Goal: Information Seeking & Learning: Learn about a topic

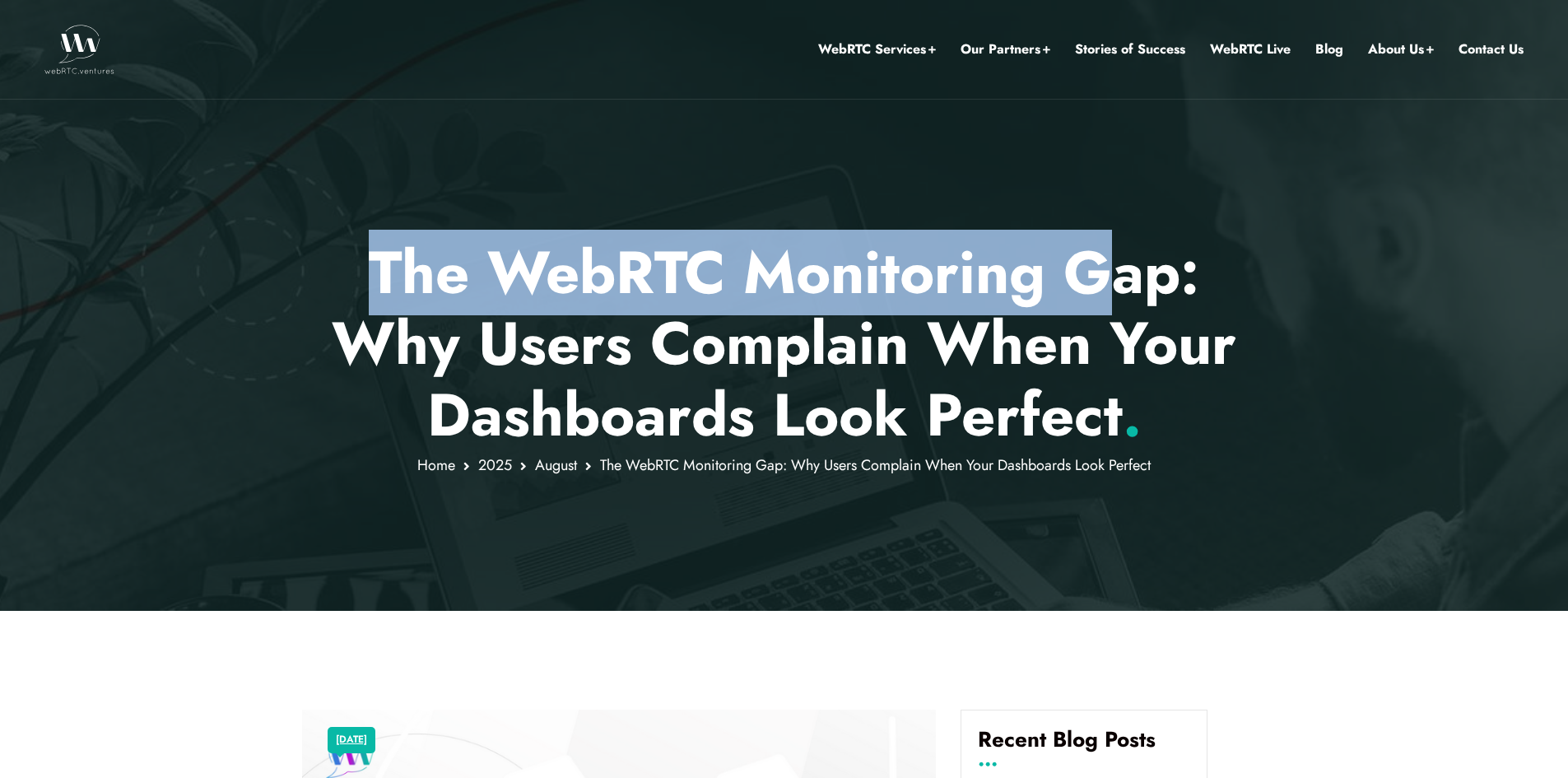
drag, startPoint x: 379, startPoint y: 264, endPoint x: 1124, endPoint y: 267, distance: 745.0
click at [1124, 267] on p "The WebRTC Monitoring Gap: Why Users Complain When Your Dashboards Look Perfect…" at bounding box center [784, 343] width 964 height 213
click at [1124, 268] on p "The WebRTC Monitoring Gap: Why Users Complain When Your Dashboards Look Perfect…" at bounding box center [784, 343] width 964 height 213
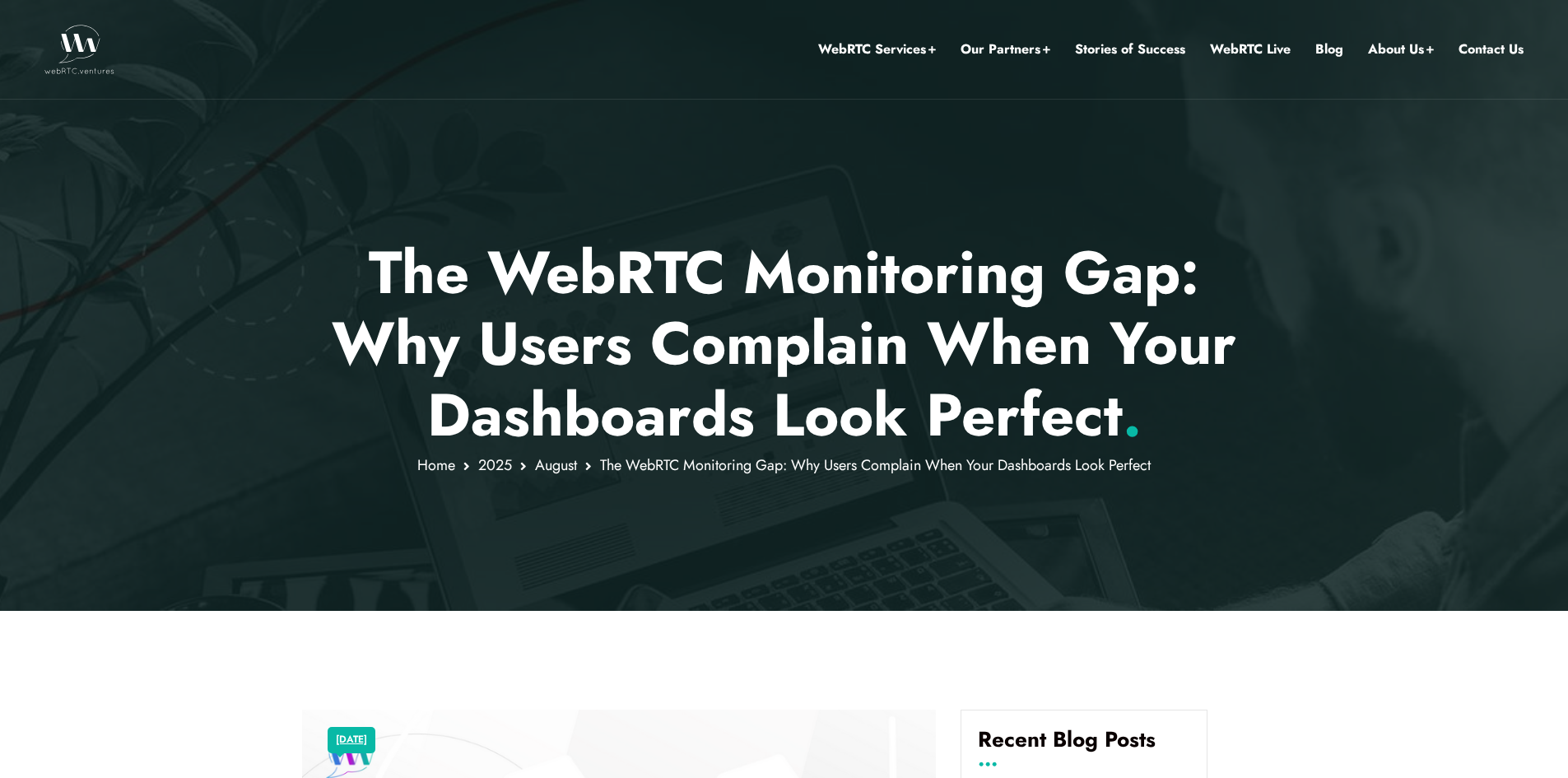
click at [472, 344] on p "The WebRTC Monitoring Gap: Why Users Complain When Your Dashboards Look Perfect…" at bounding box center [784, 343] width 964 height 213
click at [1082, 418] on p "The WebRTC Monitoring Gap: Why Users Complain When Your Dashboards Look Perfect…" at bounding box center [784, 343] width 964 height 213
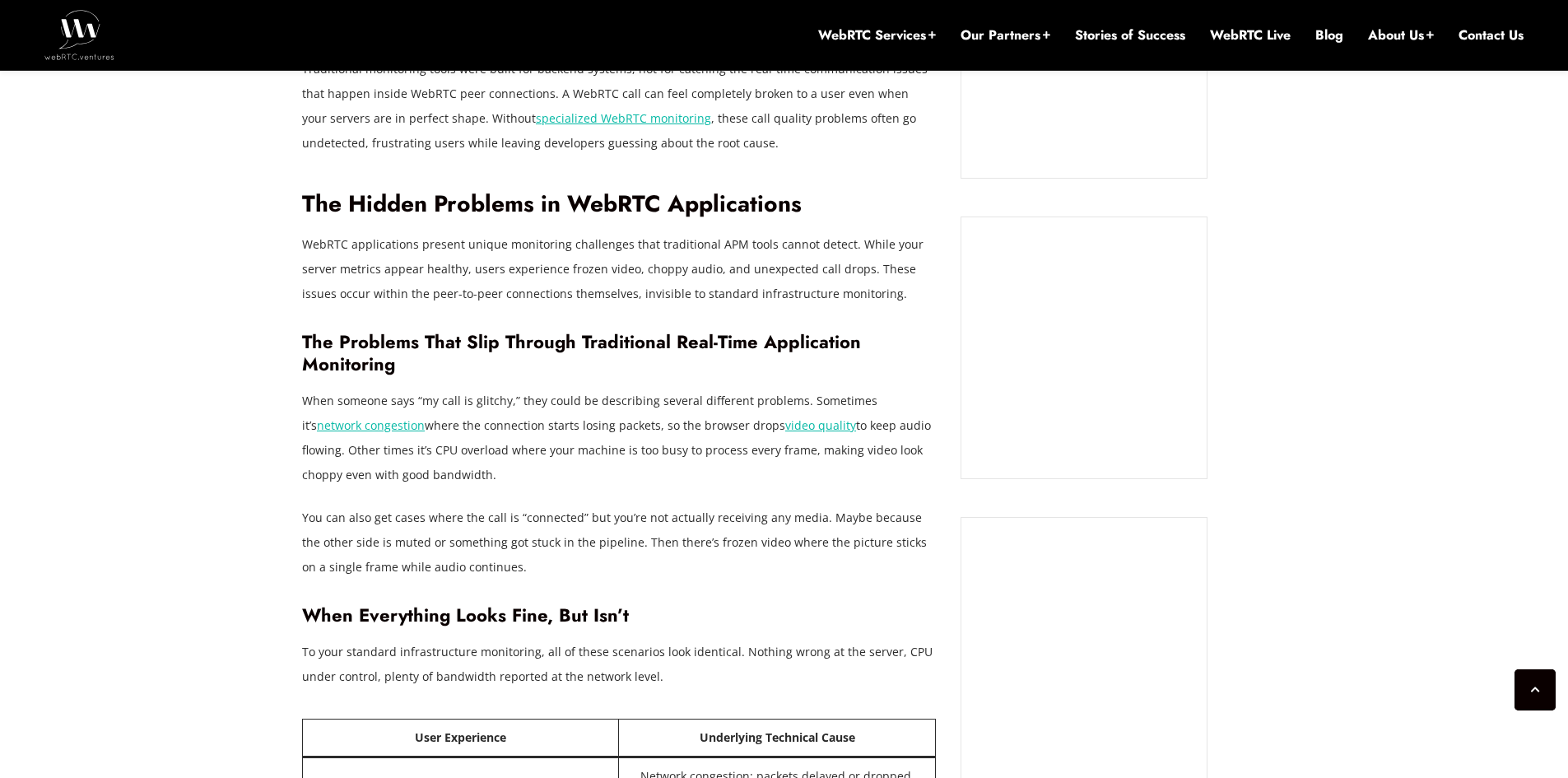
scroll to position [1499, 0]
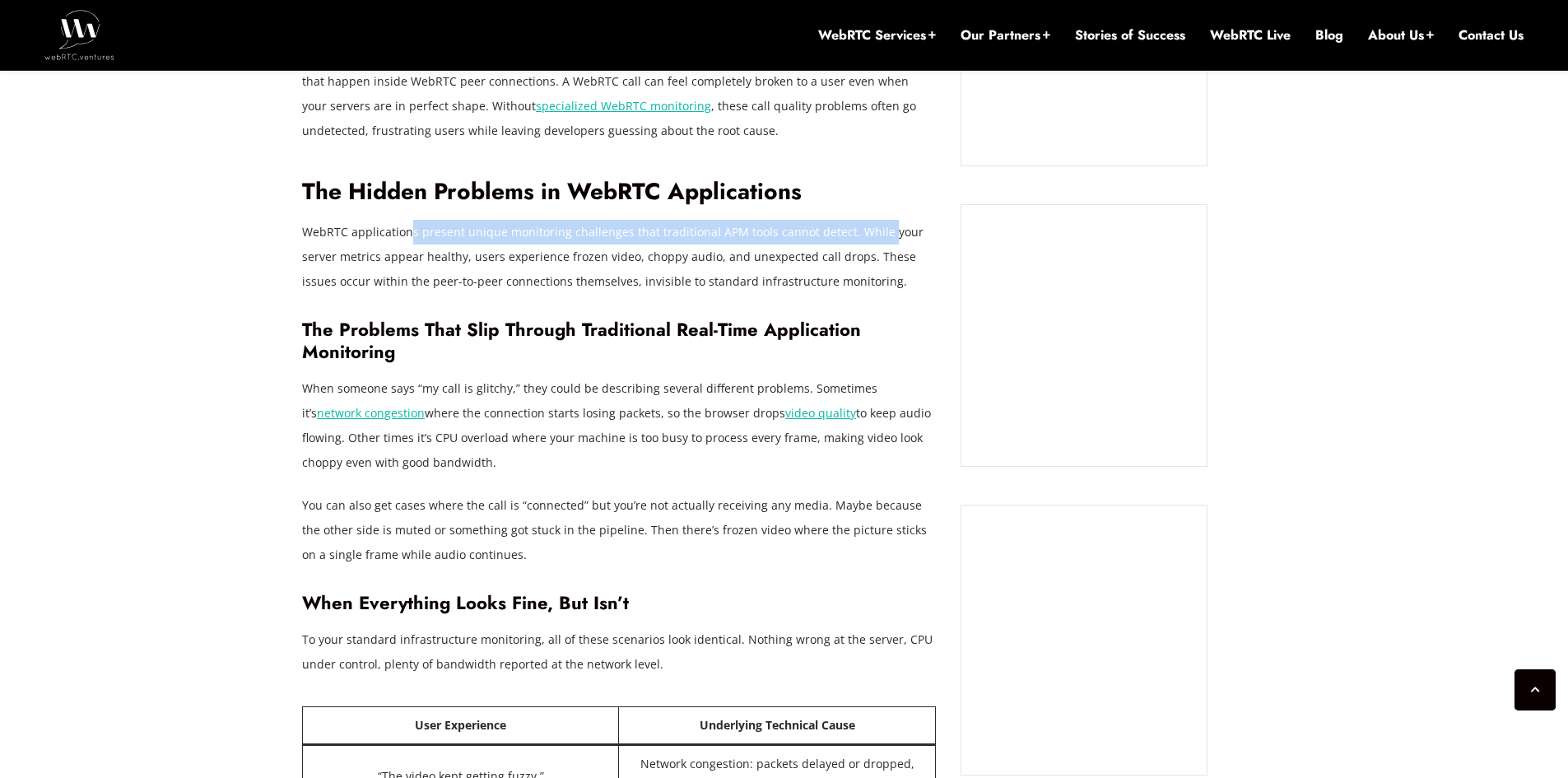
drag, startPoint x: 408, startPoint y: 235, endPoint x: 879, endPoint y: 242, distance: 471.1
click at [879, 242] on p "WebRTC applications present unique monitoring challenges that traditional APM t…" at bounding box center [619, 257] width 633 height 75
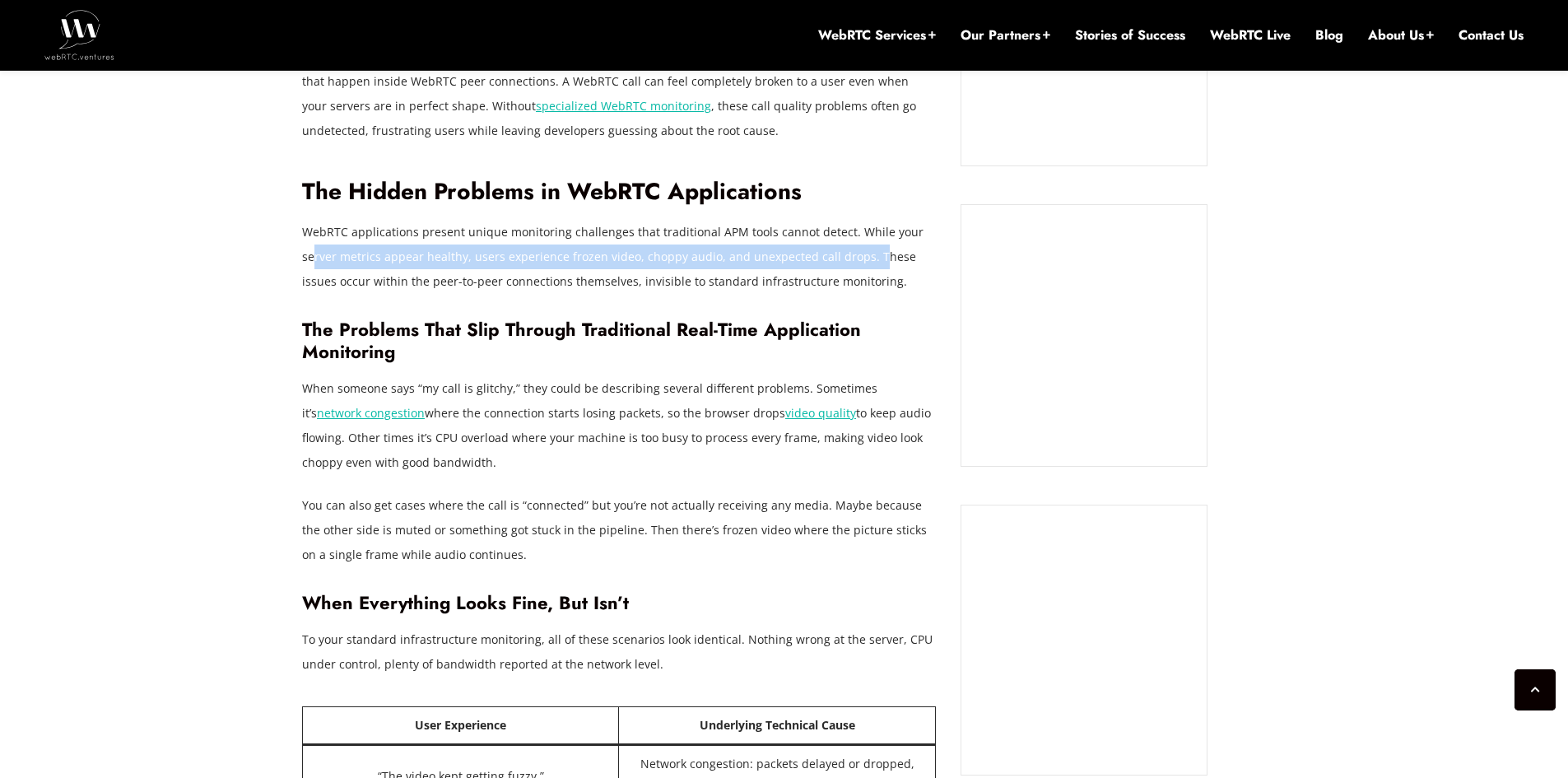
drag, startPoint x: 311, startPoint y: 254, endPoint x: 873, endPoint y: 265, distance: 562.1
click at [873, 265] on p "WebRTC applications present unique monitoring challenges that traditional APM t…" at bounding box center [619, 257] width 633 height 75
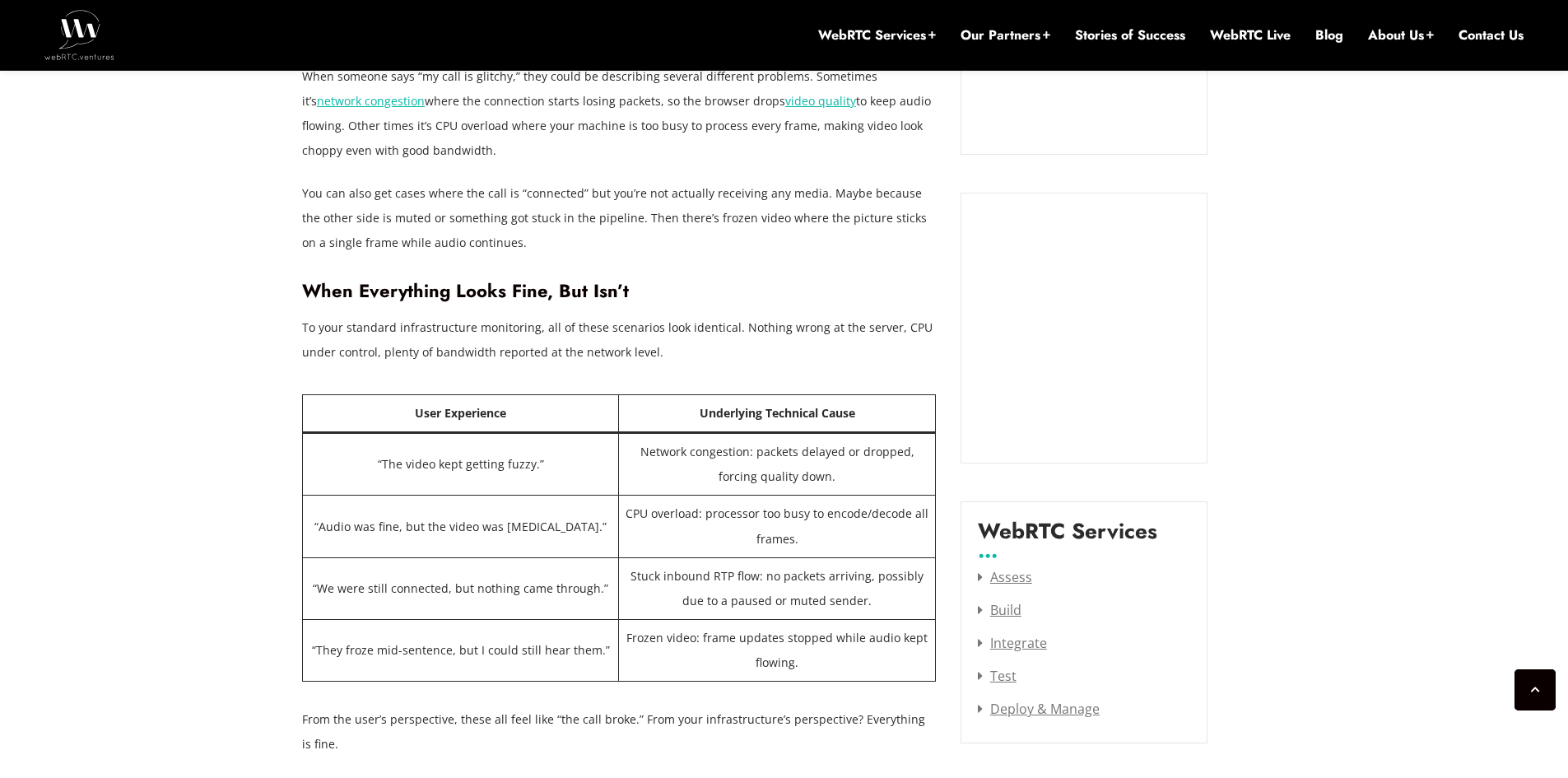
scroll to position [1828, 0]
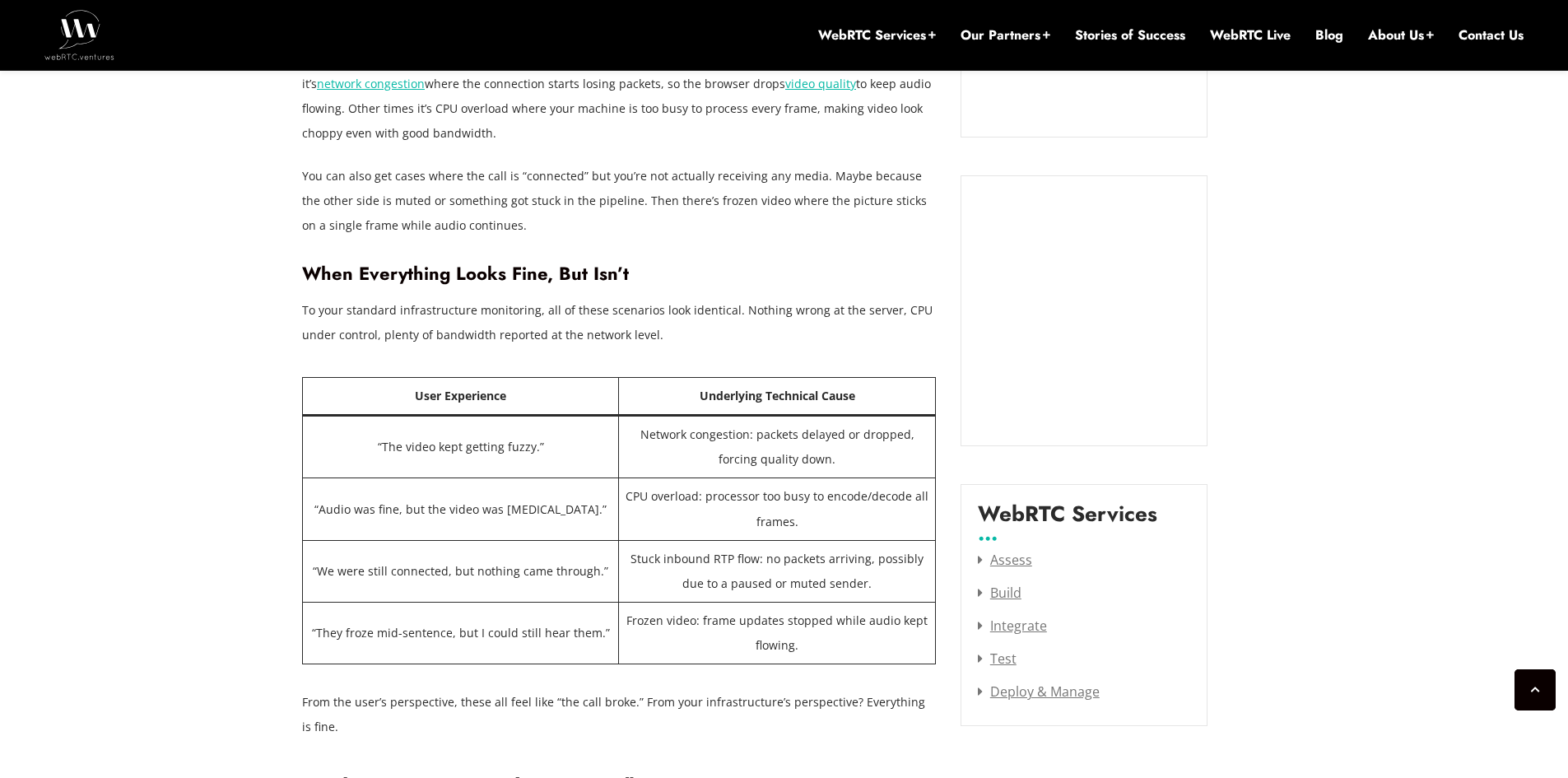
drag, startPoint x: 762, startPoint y: 239, endPoint x: 740, endPoint y: 239, distance: 22.0
drag, startPoint x: 740, startPoint y: 239, endPoint x: 646, endPoint y: 226, distance: 94.9
drag, startPoint x: 646, startPoint y: 226, endPoint x: 621, endPoint y: 207, distance: 31.4
click at [621, 207] on p "You can also get cases where the call is “connected” but you’re not actually re…" at bounding box center [619, 201] width 633 height 75
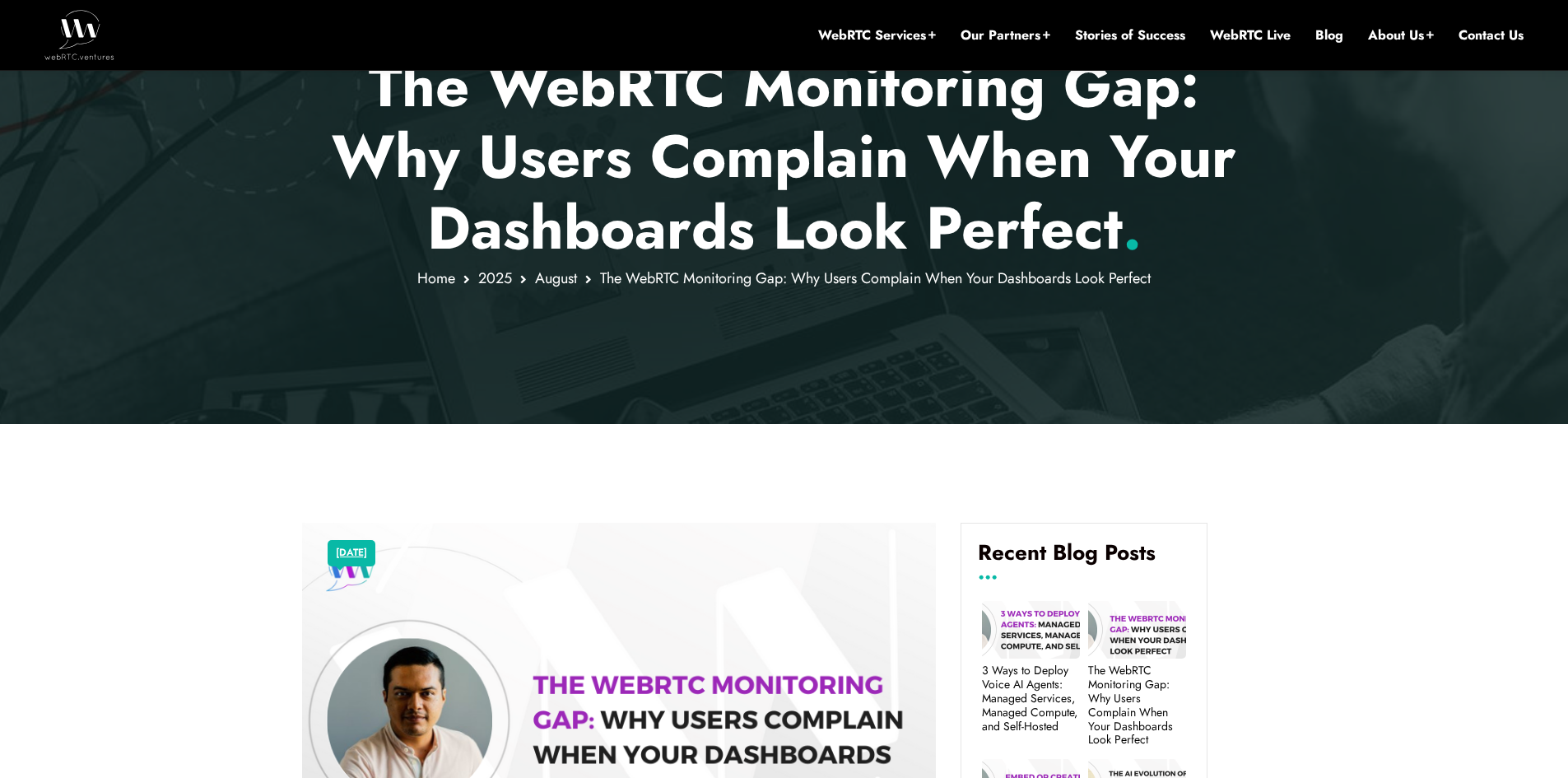
scroll to position [346, 0]
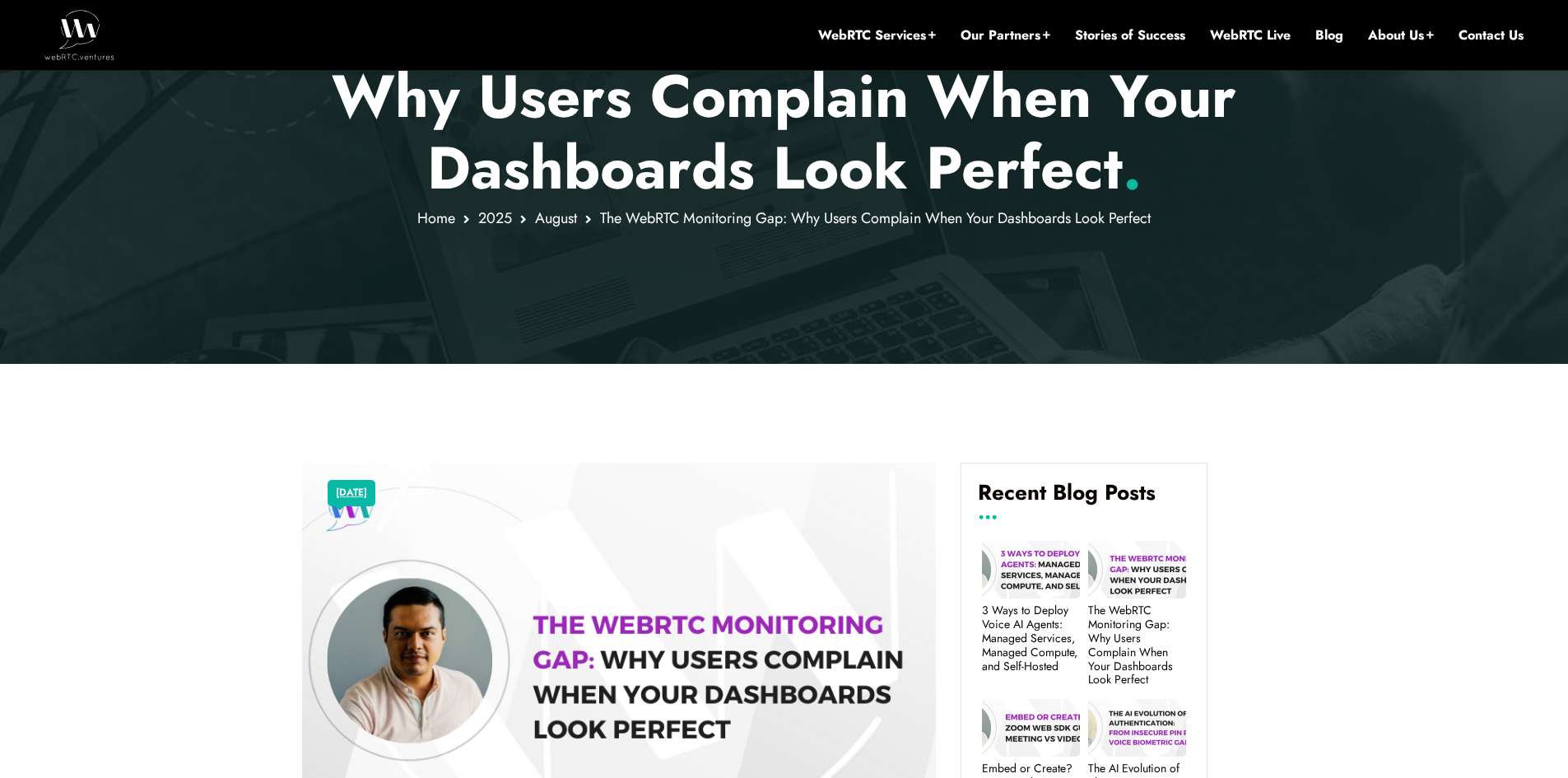
drag, startPoint x: 745, startPoint y: 218, endPoint x: 666, endPoint y: 291, distance: 107.6
drag, startPoint x: 666, startPoint y: 291, endPoint x: 556, endPoint y: 296, distance: 110.1
click at [570, 296] on div at bounding box center [784, 58] width 1568 height 611
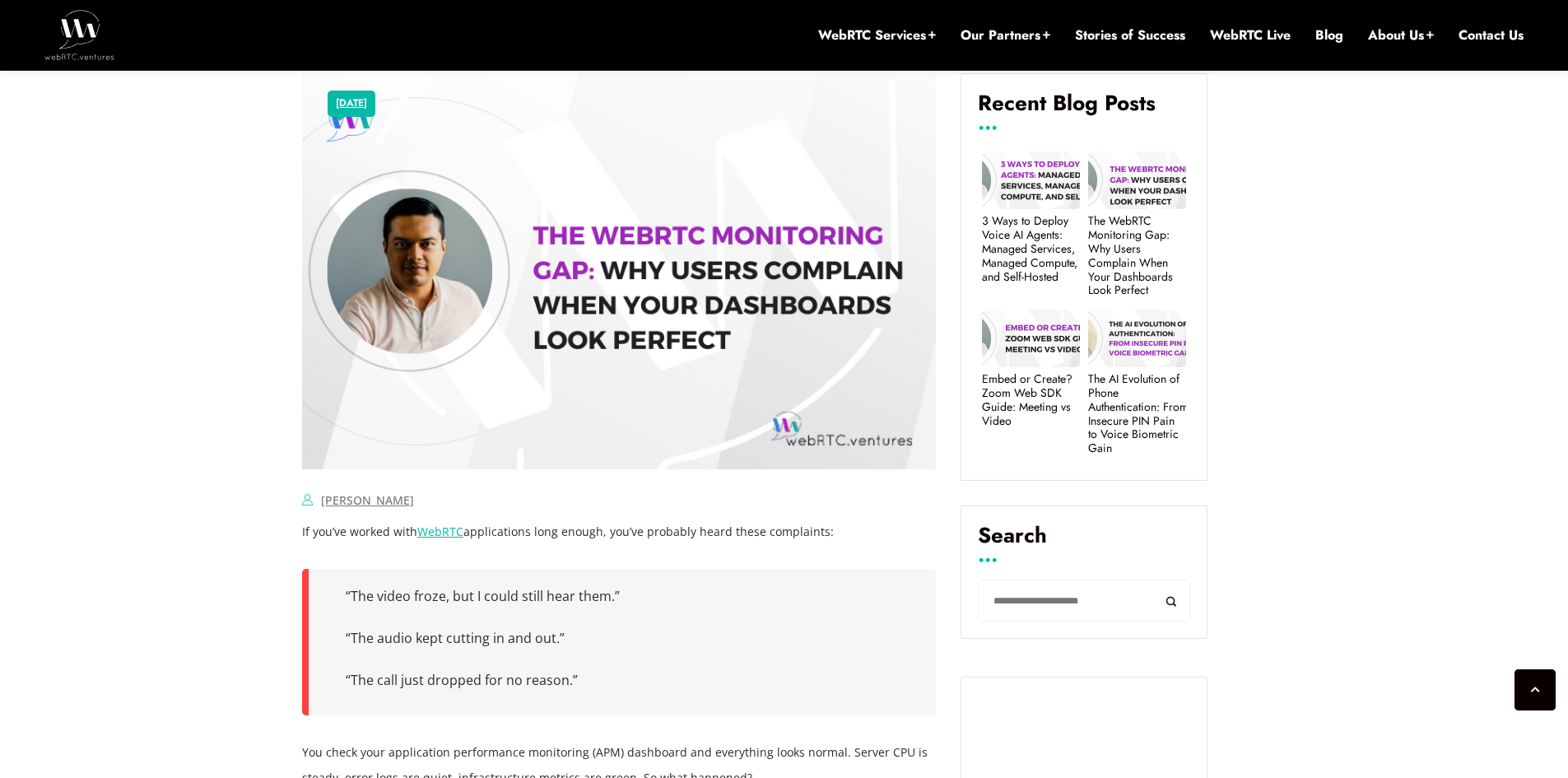
scroll to position [757, 0]
